Goal: Information Seeking & Learning: Learn about a topic

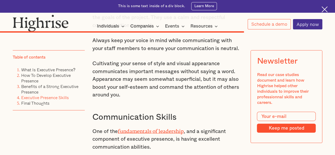
scroll to position [2571, 0]
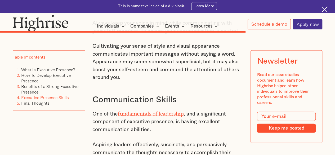
click at [106, 81] on p "Cultivating your sense of style and visual appearance communicates important me…" at bounding box center [167, 61] width 150 height 39
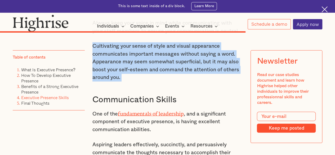
click at [106, 81] on p "Cultivating your sense of style and visual appearance communicates important me…" at bounding box center [167, 61] width 150 height 39
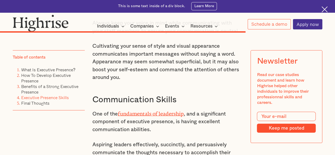
click at [101, 73] on p "Cultivating your sense of style and visual appearance communicates important me…" at bounding box center [167, 61] width 150 height 39
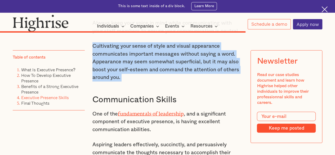
click at [101, 73] on p "Cultivating your sense of style and visual appearance communicates important me…" at bounding box center [167, 61] width 150 height 39
copy p "Cultivating your sense of style and visual appearance communicates important me…"
